Goal: Information Seeking & Learning: Learn about a topic

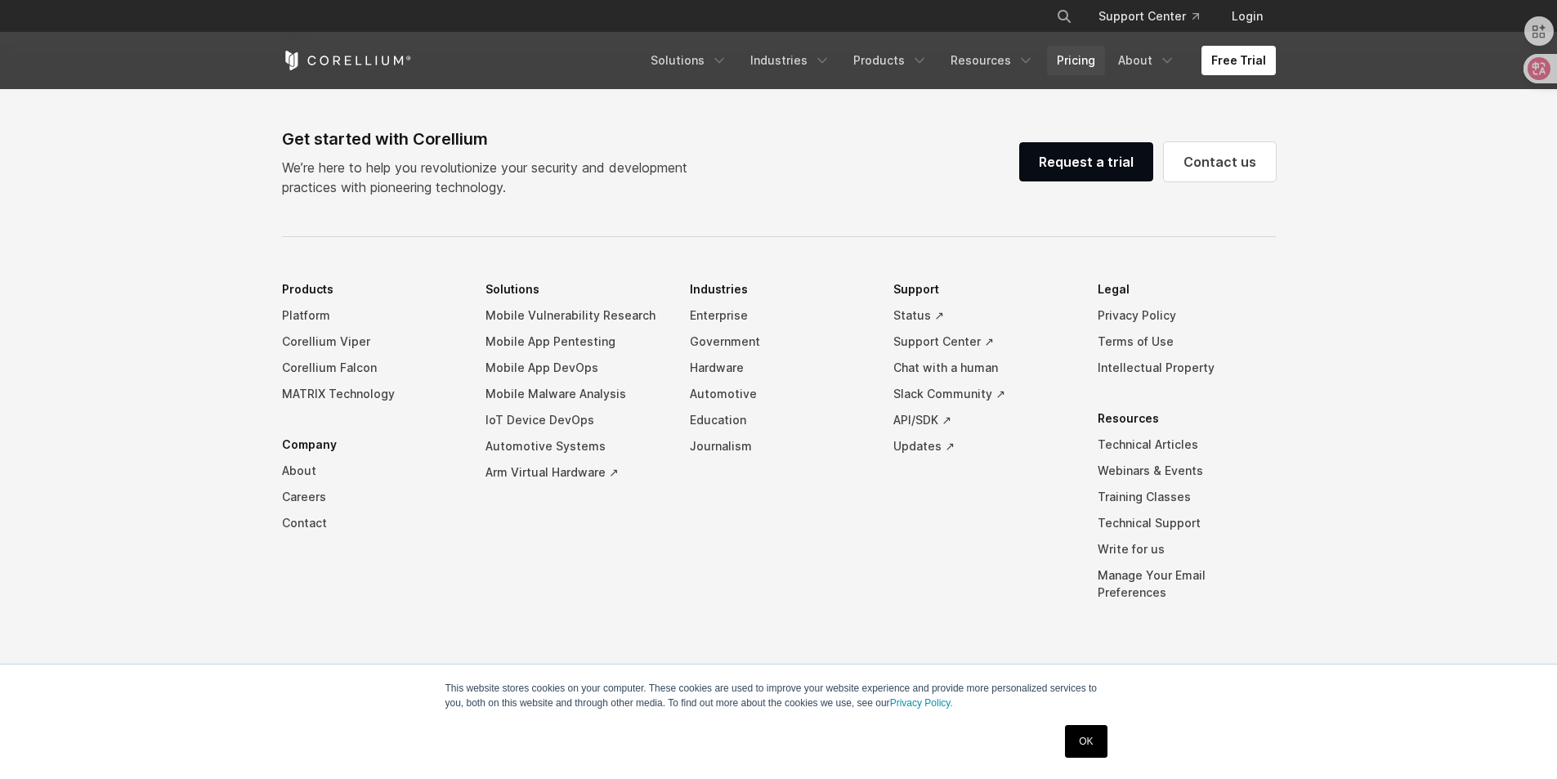
click at [1081, 55] on link "Pricing" at bounding box center [1076, 60] width 58 height 29
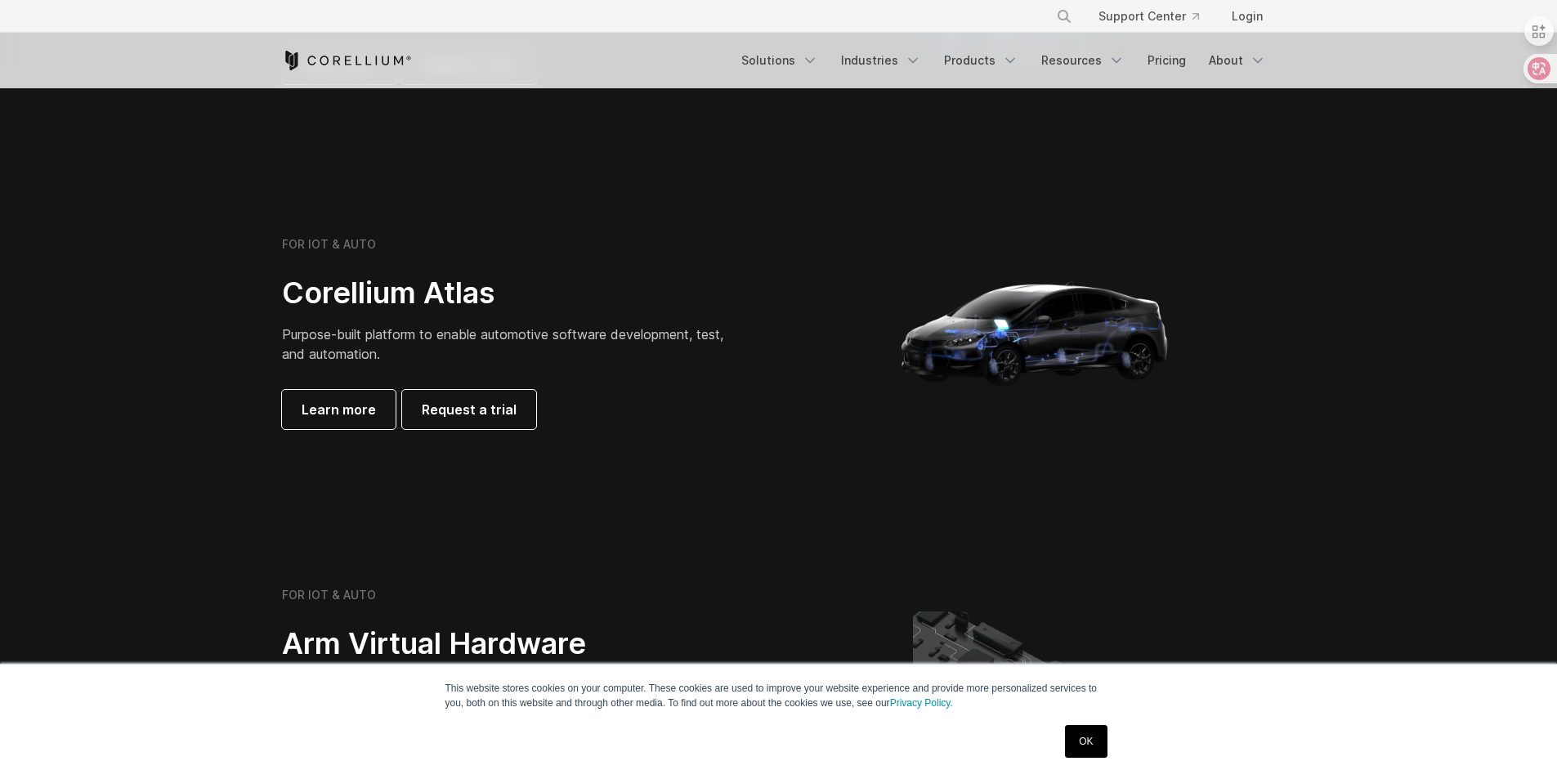
scroll to position [1451, 0]
click at [1107, 746] on link "OK" at bounding box center [1086, 741] width 42 height 33
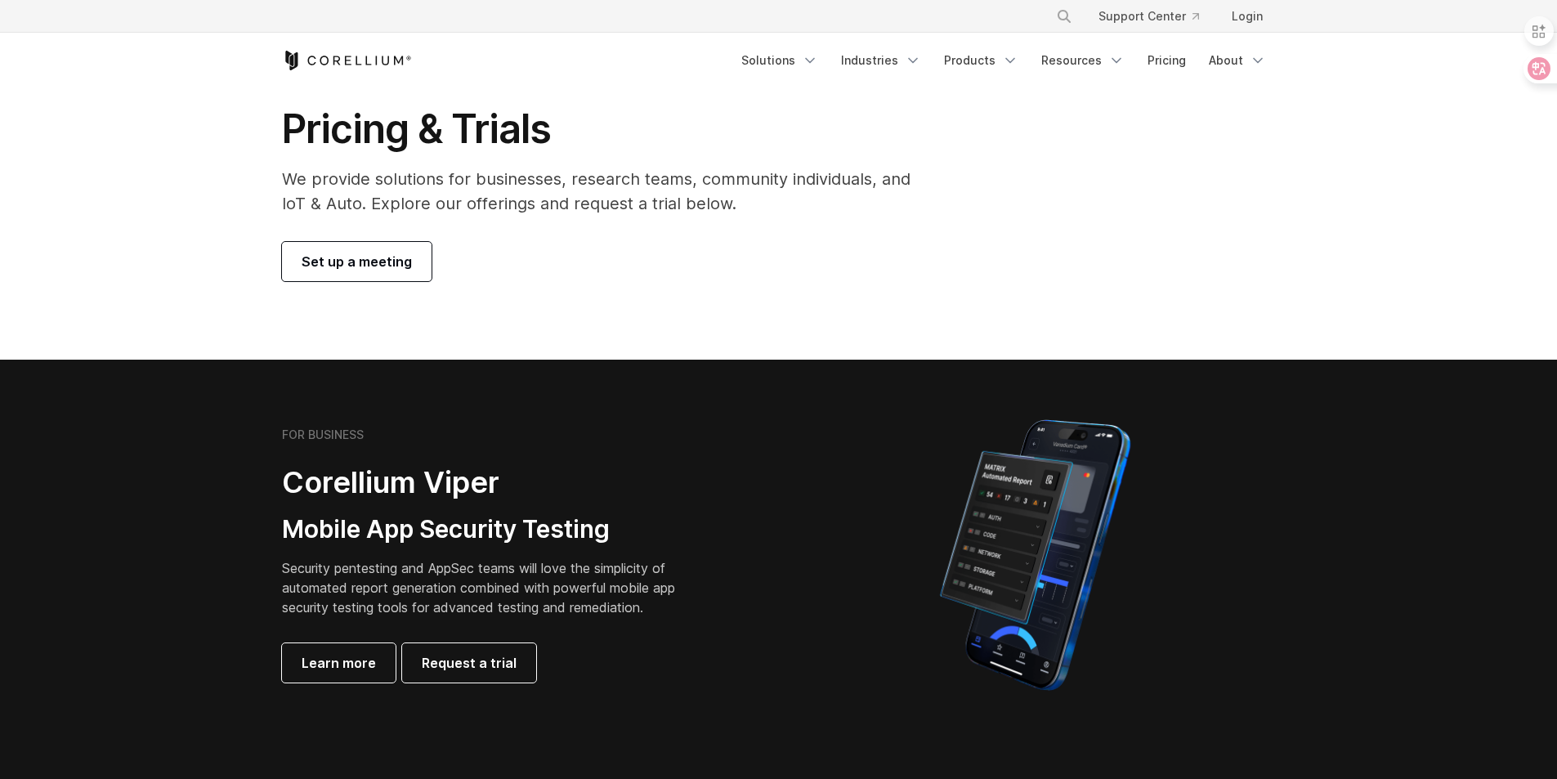
scroll to position [0, 0]
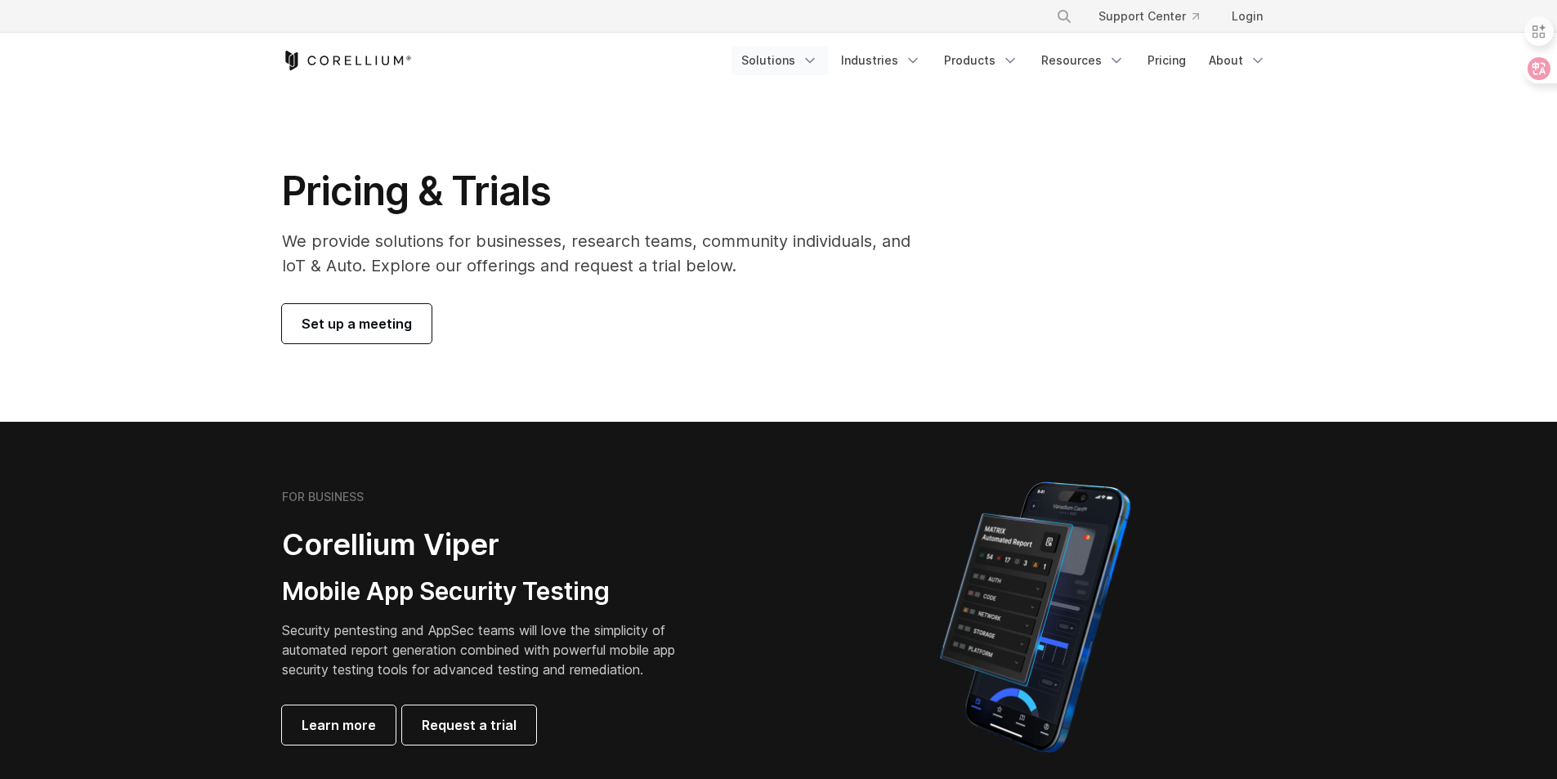
click at [814, 61] on polyline "Navigation Menu" at bounding box center [810, 61] width 8 height 4
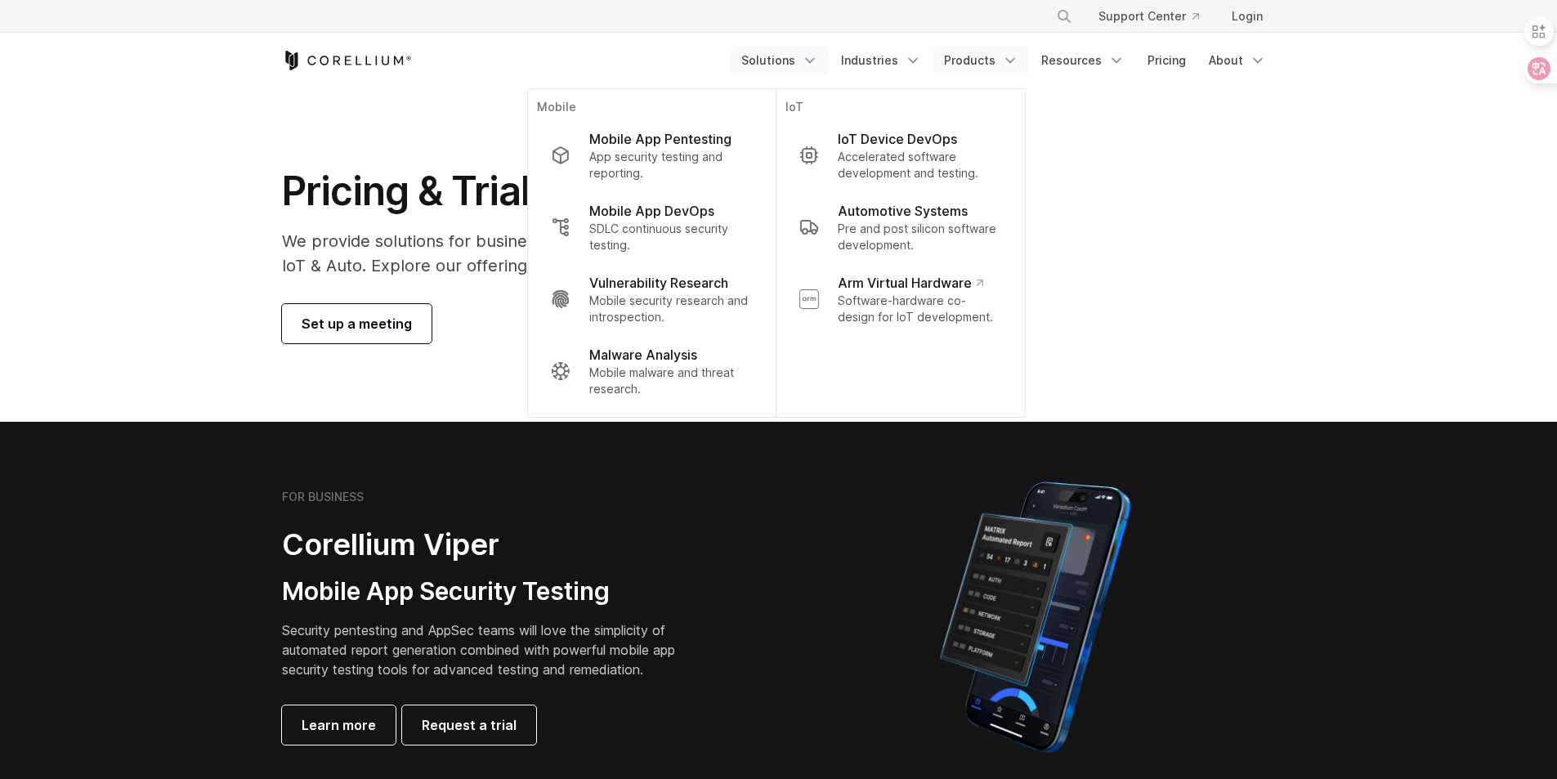
click at [963, 56] on link "Products" at bounding box center [981, 60] width 94 height 29
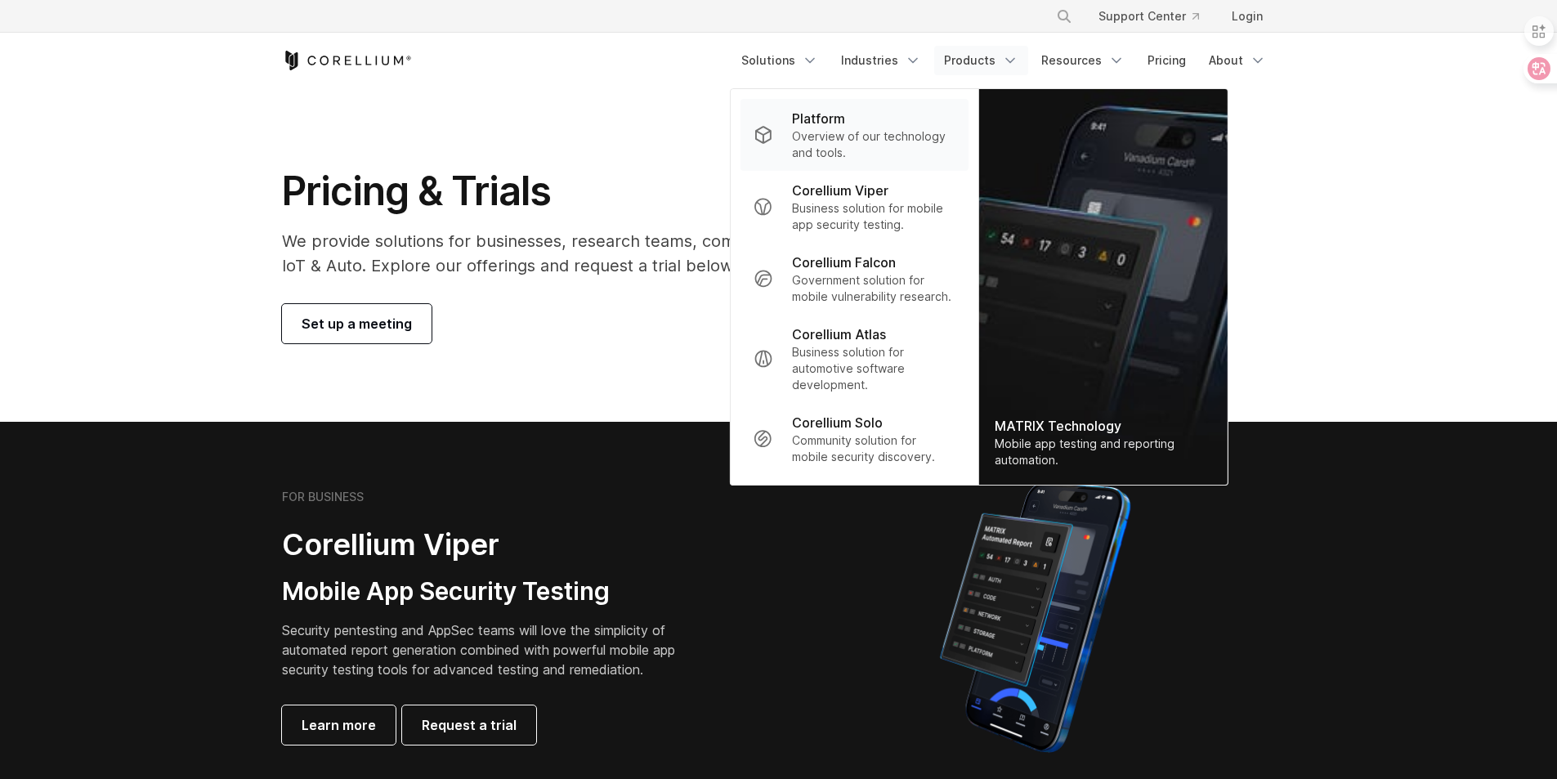
click at [840, 130] on p "Overview of our technology and tools." at bounding box center [873, 144] width 163 height 33
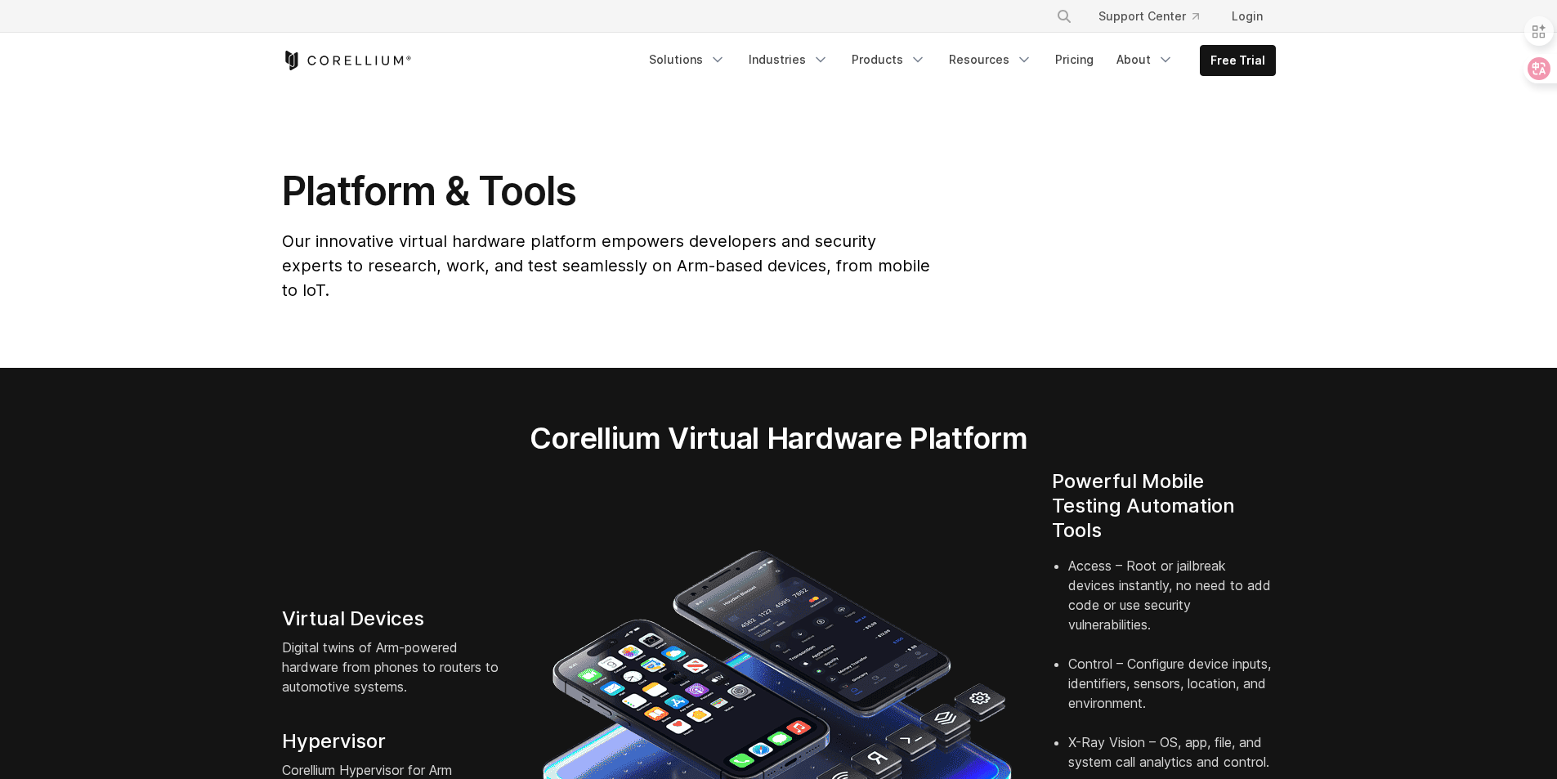
click at [1002, 62] on link "Resources" at bounding box center [990, 59] width 103 height 29
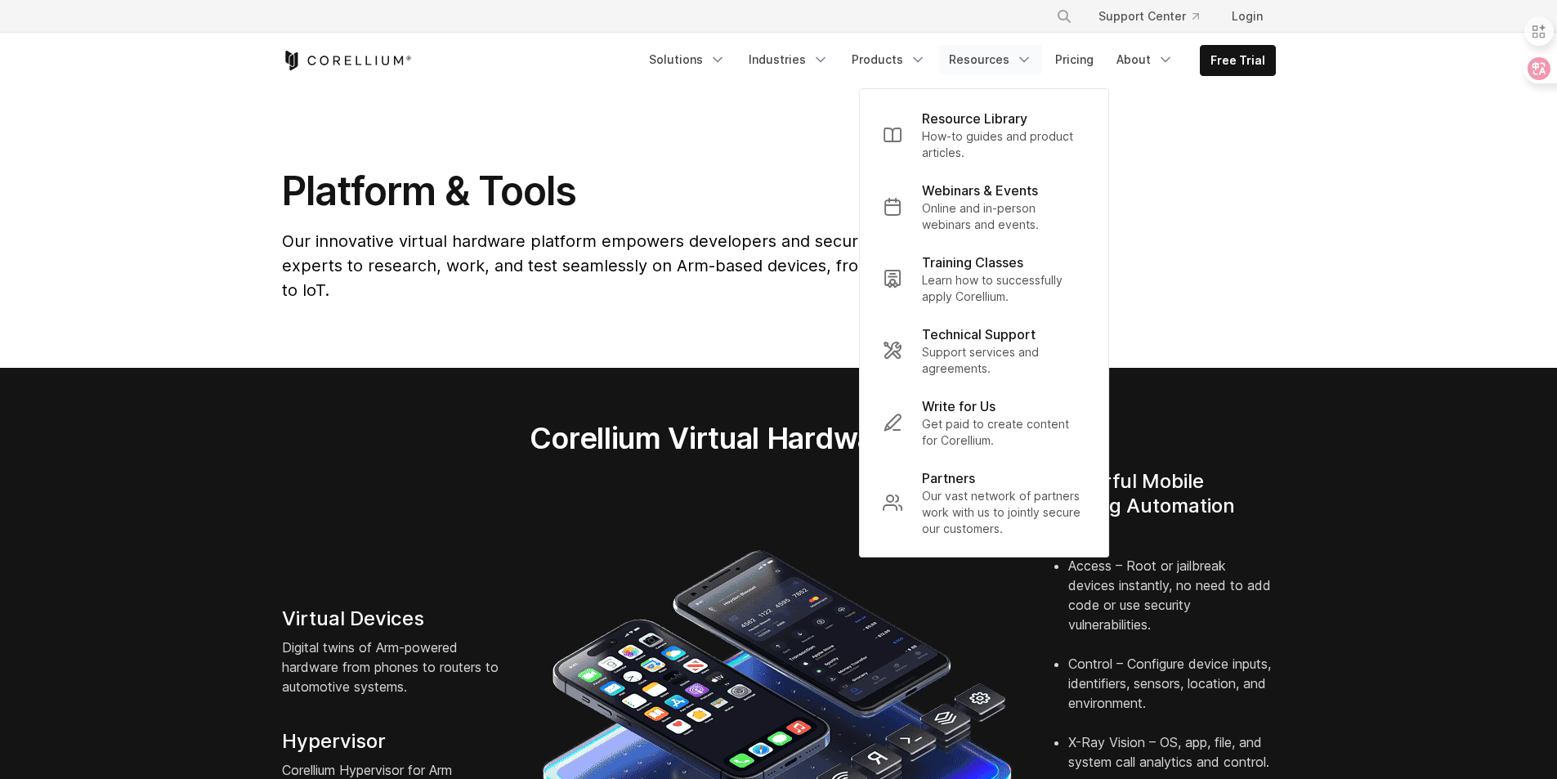
click at [1002, 62] on link "Resources" at bounding box center [990, 59] width 103 height 29
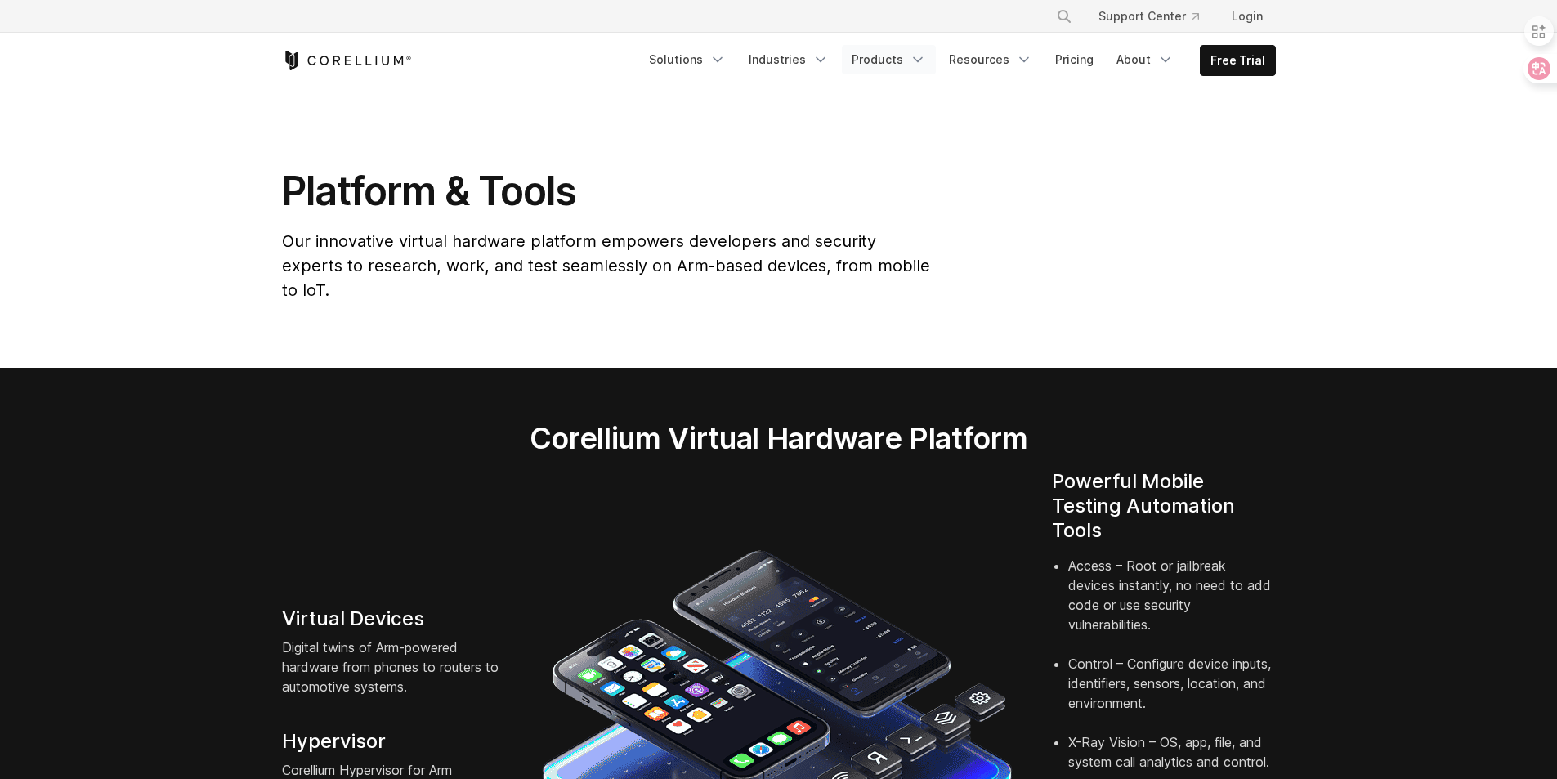
click at [890, 62] on link "Products" at bounding box center [889, 59] width 94 height 29
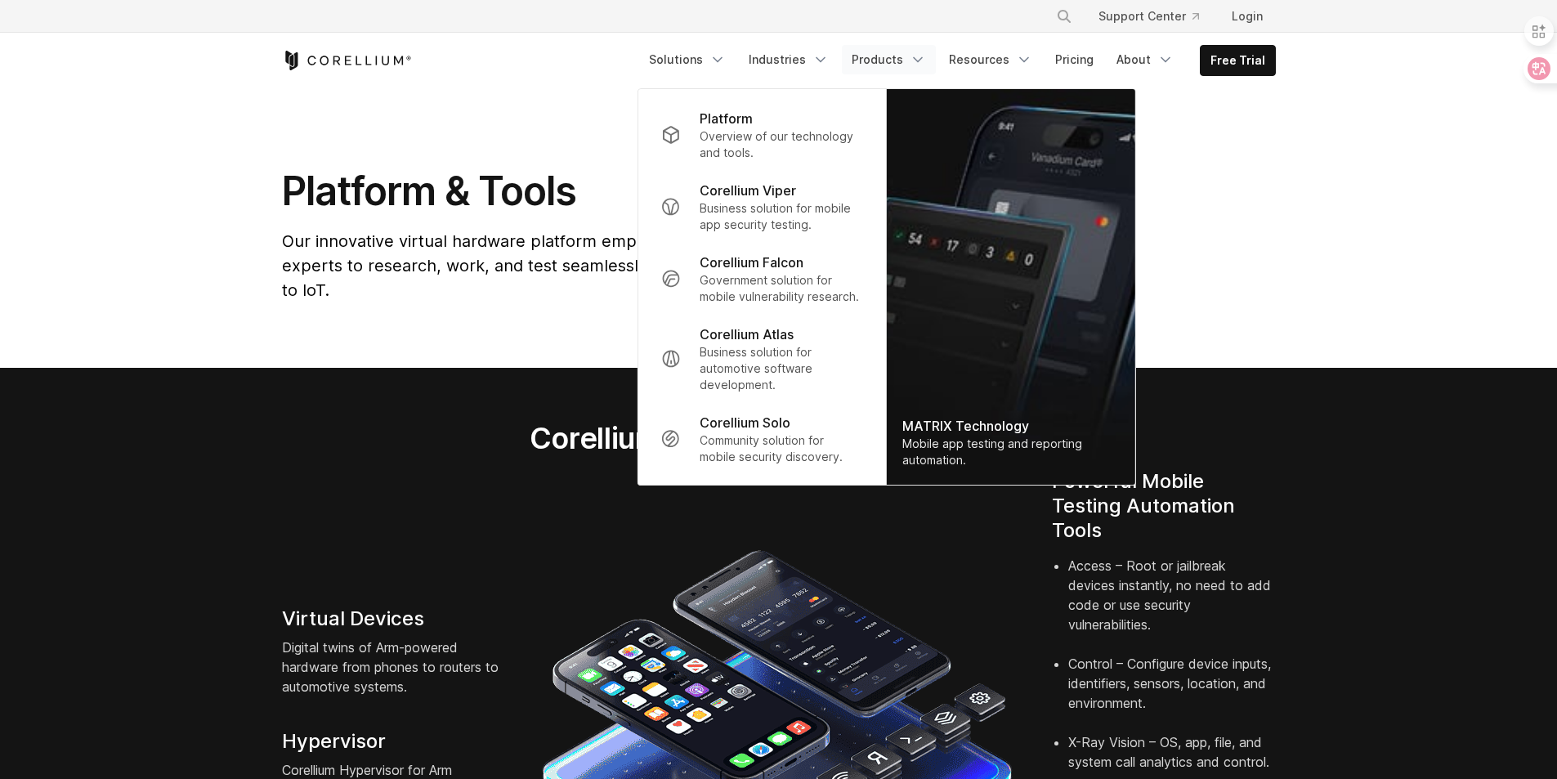
click at [553, 565] on img at bounding box center [779, 782] width 481 height 481
